Goal: Task Accomplishment & Management: Use online tool/utility

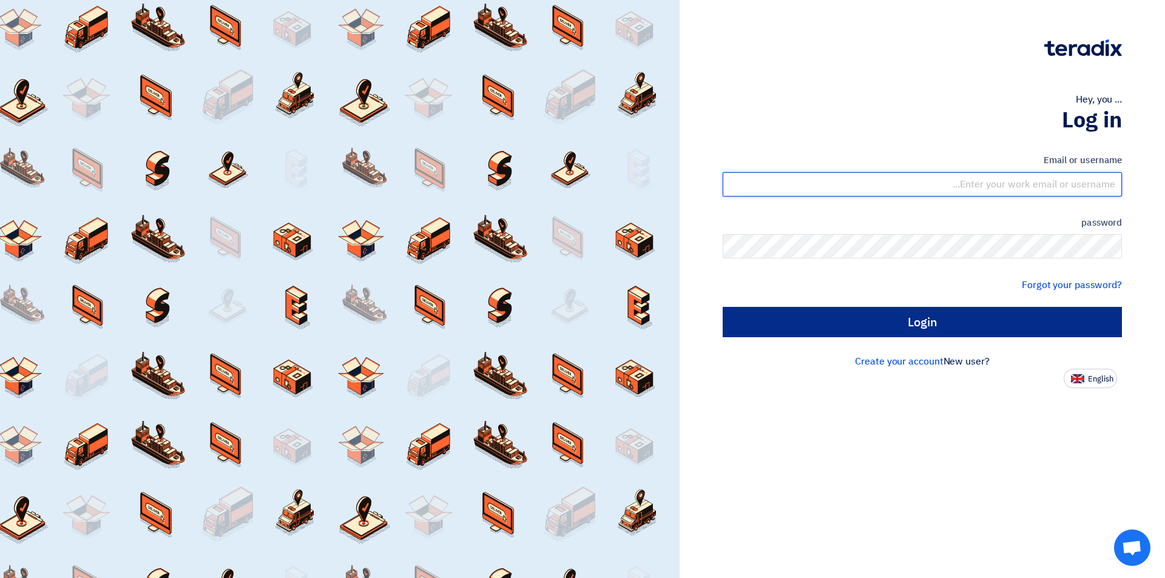
type input "[EMAIL_ADDRESS][DOMAIN_NAME]"
click at [853, 319] on input "Login" at bounding box center [922, 322] width 399 height 30
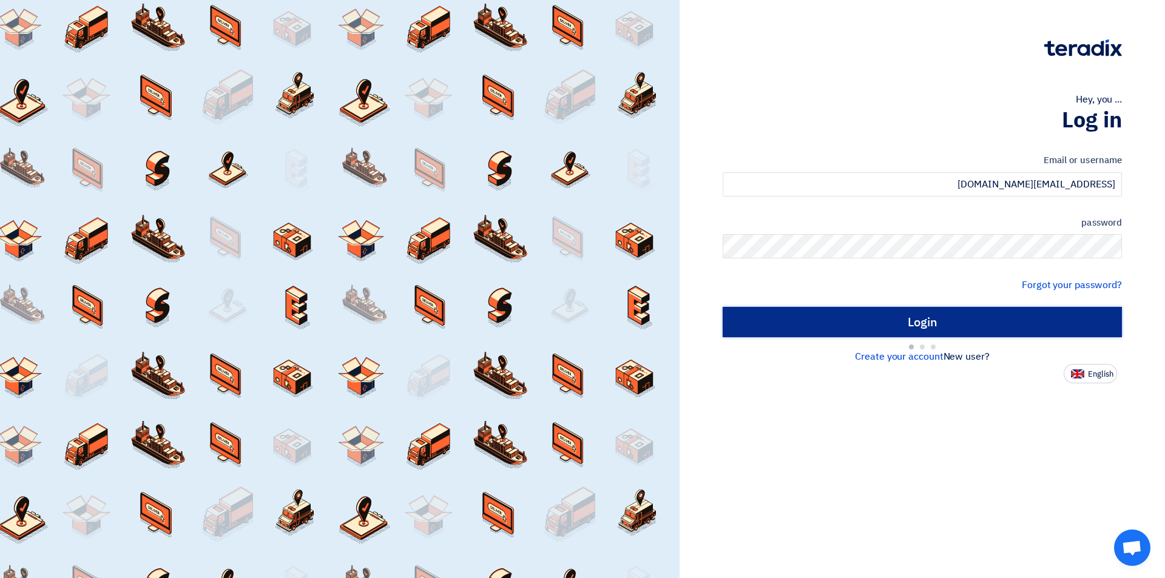
type input "Sign in"
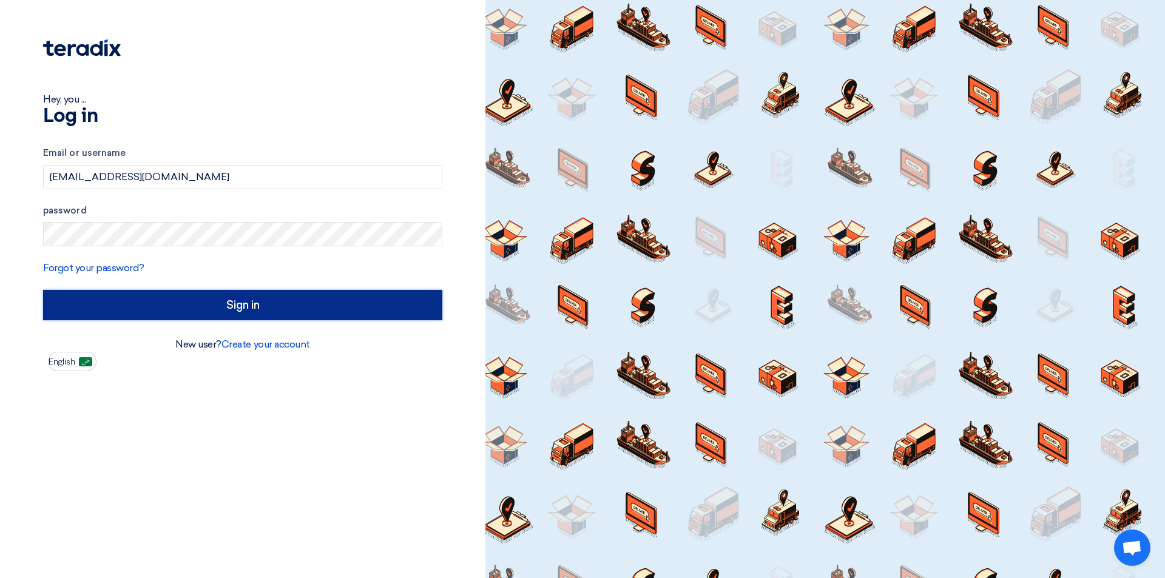
click at [301, 312] on input "Sign in" at bounding box center [242, 305] width 399 height 30
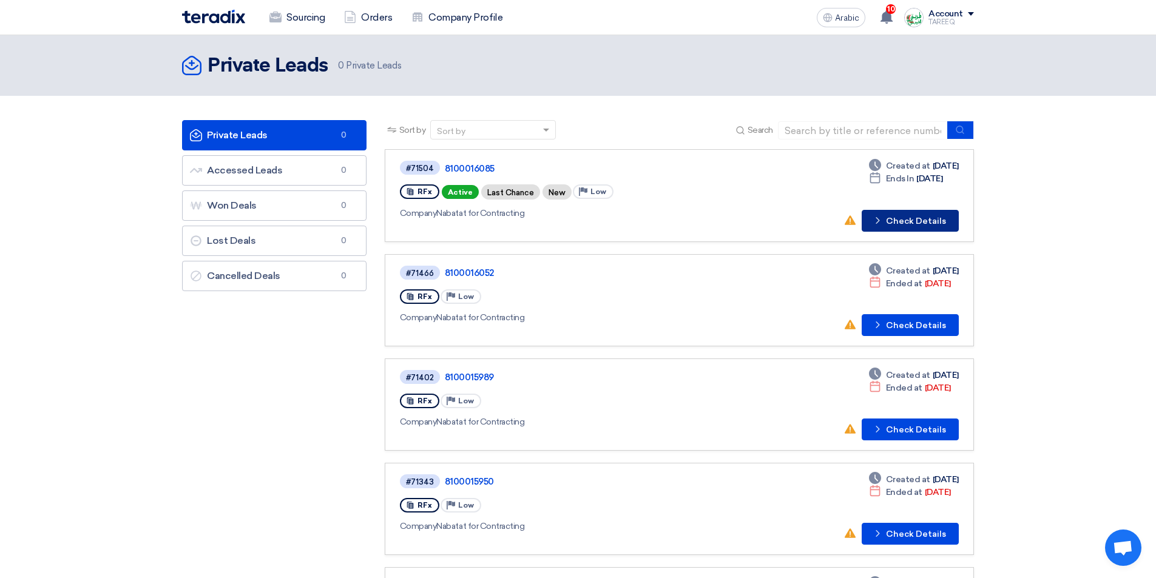
click at [917, 225] on font "Check Details" at bounding box center [916, 221] width 60 height 10
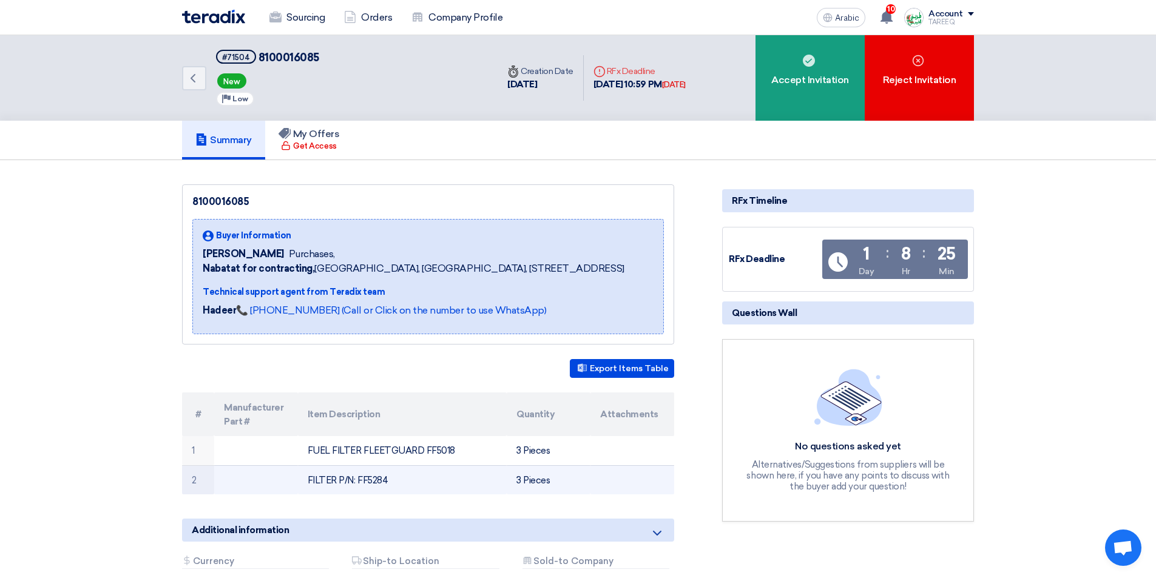
click at [374, 479] on font "FILTER P/N: FF5284" at bounding box center [348, 480] width 80 height 11
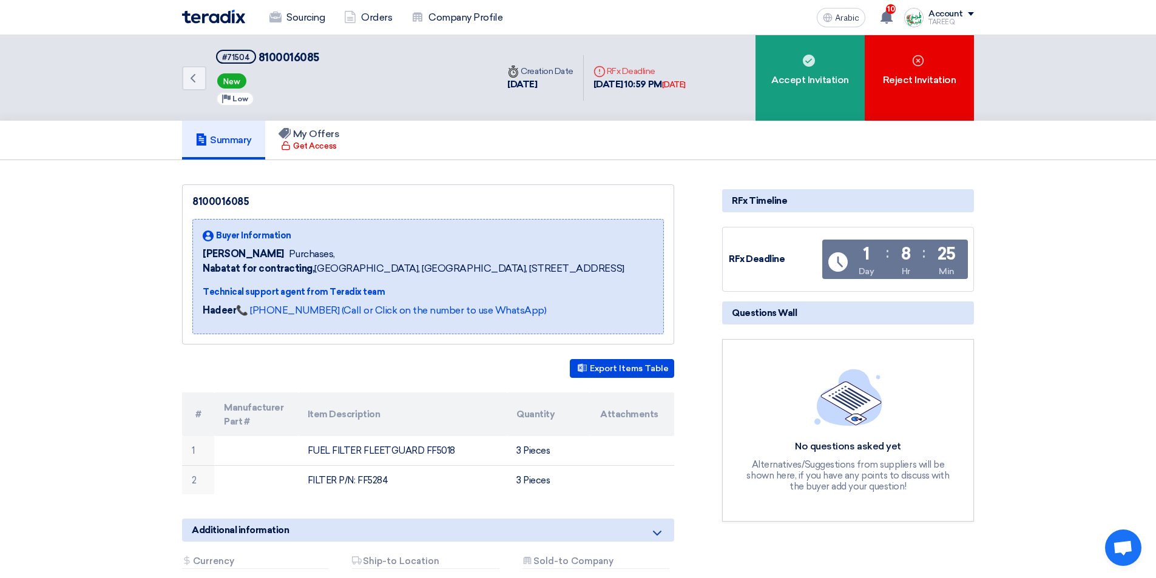
copy font "FF5284"
